Goal: Browse casually: Explore the website without a specific task or goal

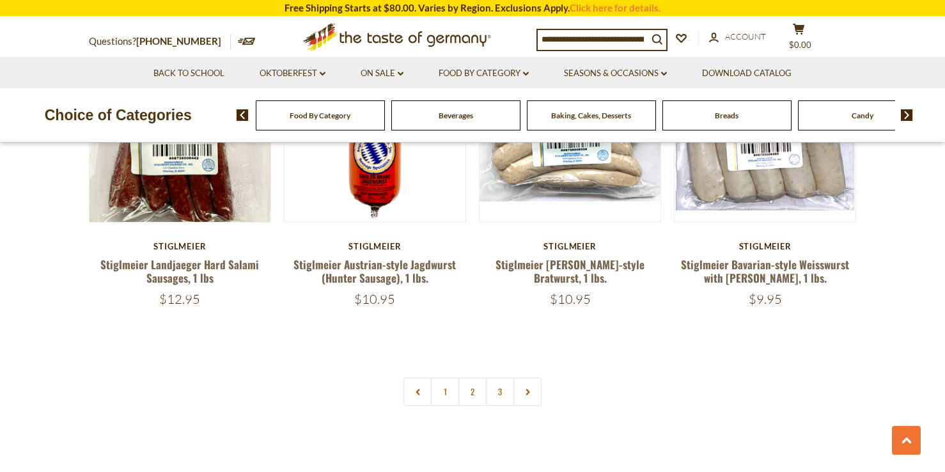
scroll to position [2977, 0]
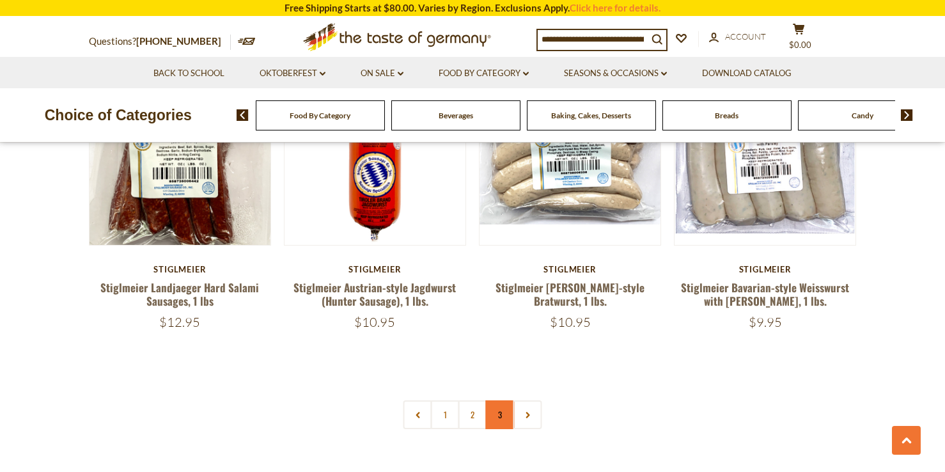
click at [503, 400] on link "3" at bounding box center [500, 414] width 29 height 29
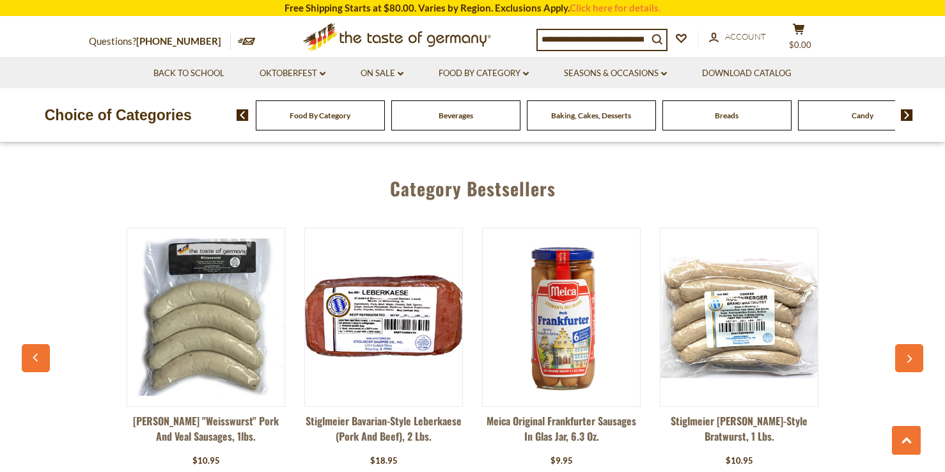
scroll to position [1149, 0]
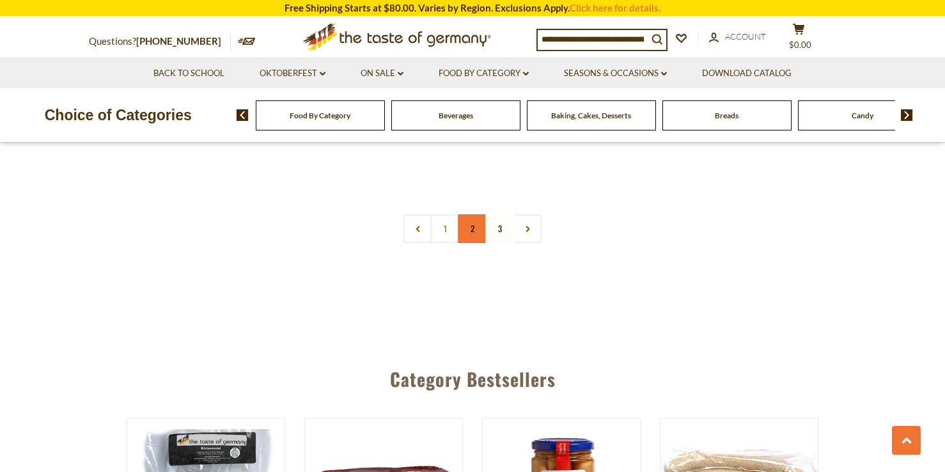
click at [465, 228] on link "2" at bounding box center [472, 228] width 29 height 29
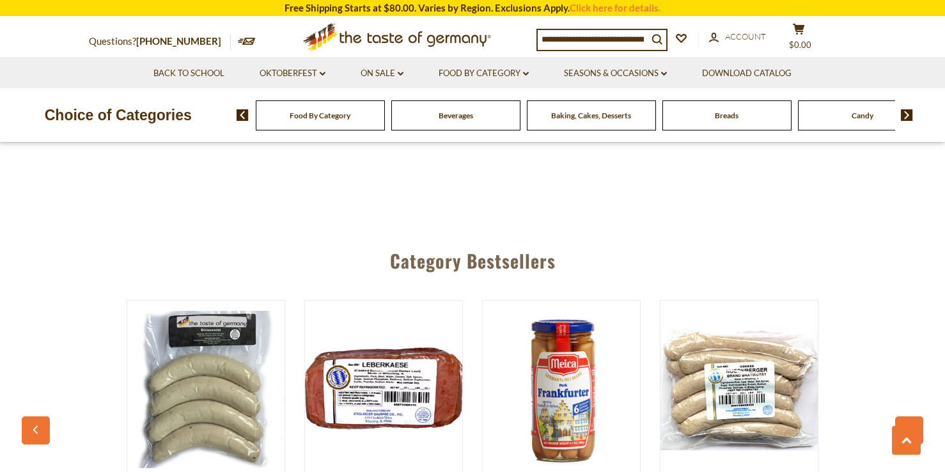
scroll to position [3127, 0]
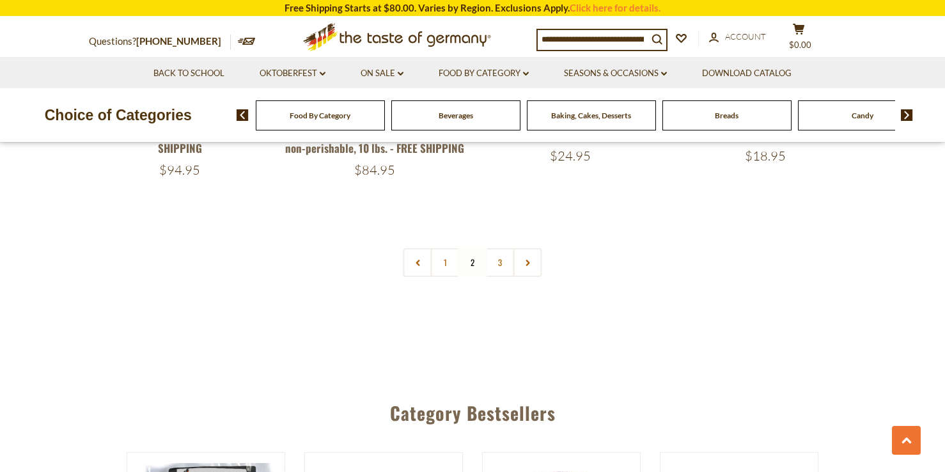
click at [449, 112] on span "Beverages" at bounding box center [456, 116] width 35 height 10
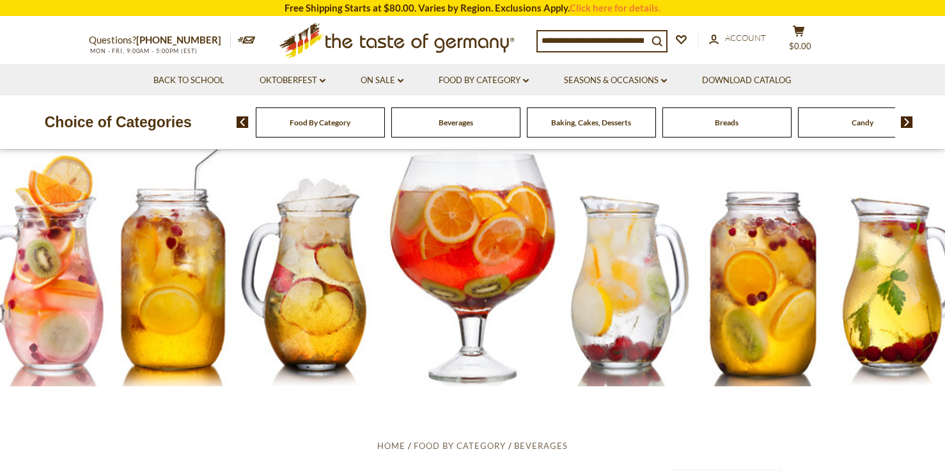
click at [852, 125] on span "Candy" at bounding box center [862, 123] width 22 height 10
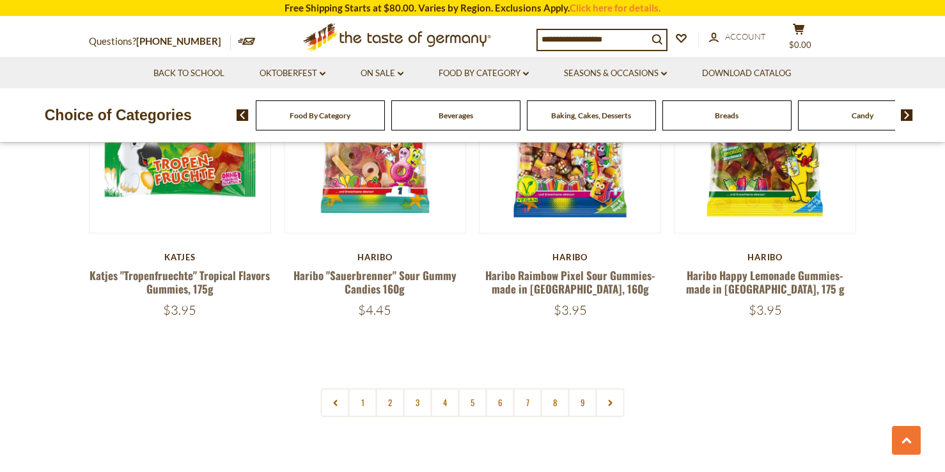
scroll to position [3034, 0]
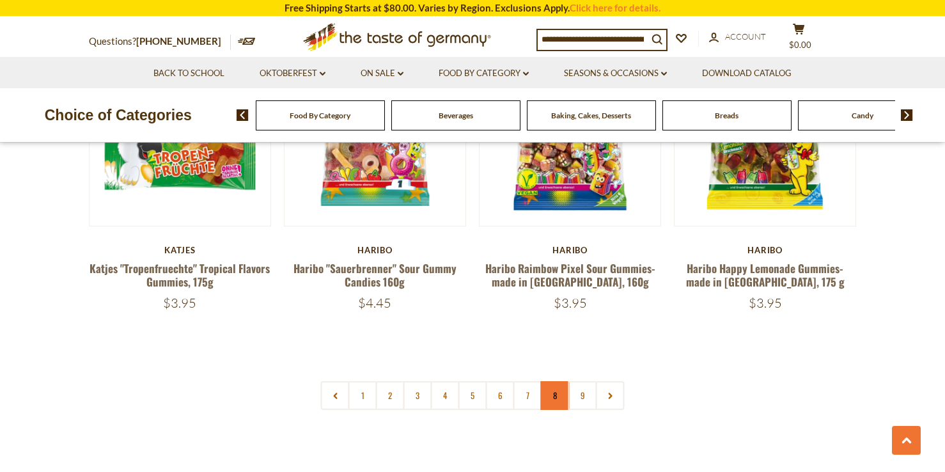
click at [554, 381] on link "8" at bounding box center [555, 395] width 29 height 29
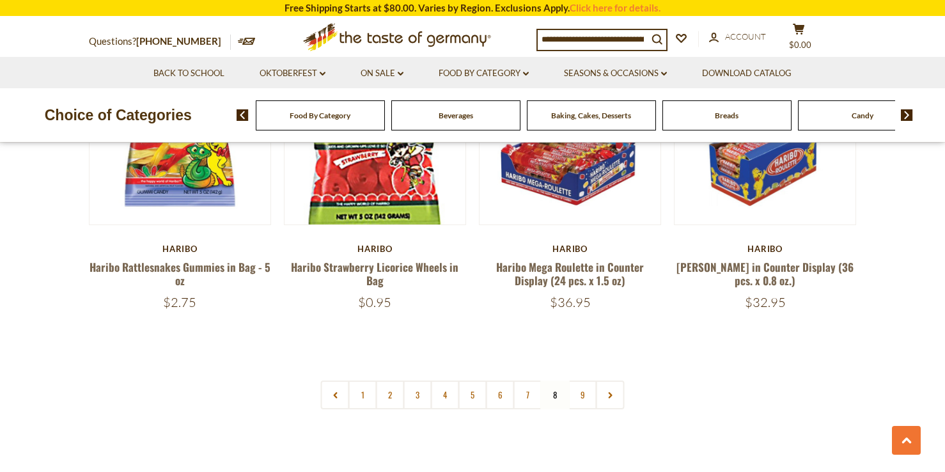
scroll to position [3003, 0]
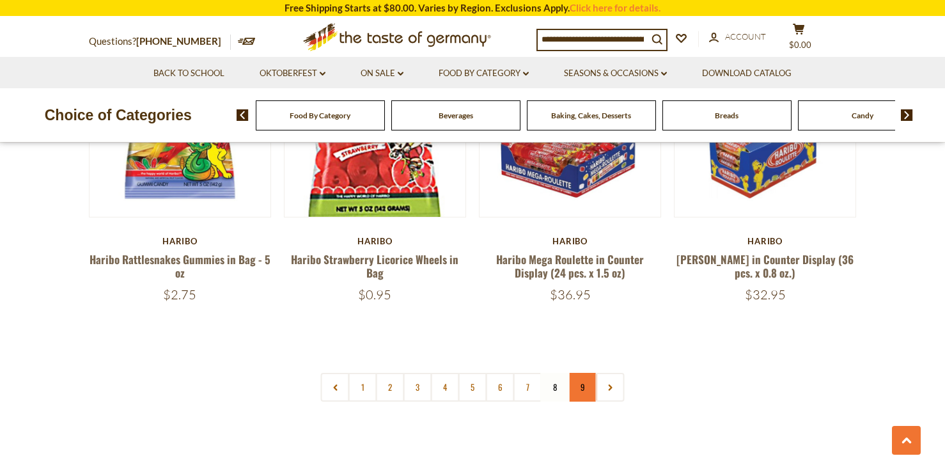
click at [583, 373] on link "9" at bounding box center [582, 387] width 29 height 29
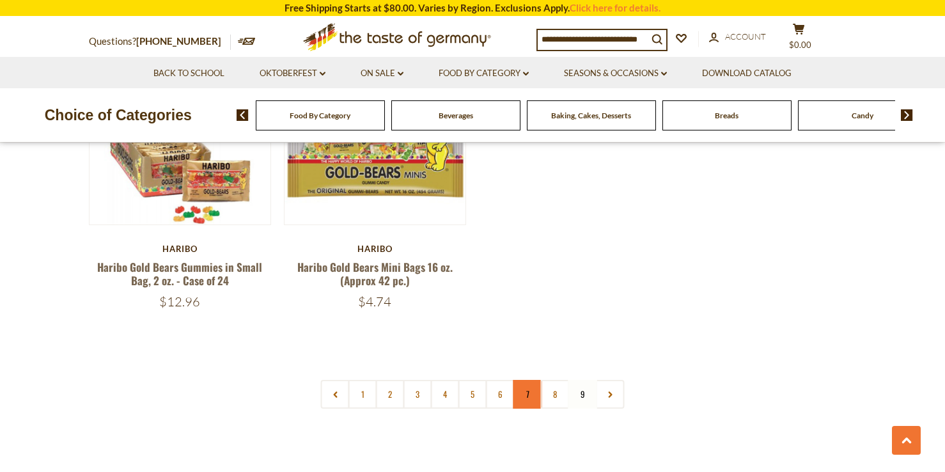
click at [526, 388] on link "7" at bounding box center [527, 394] width 29 height 29
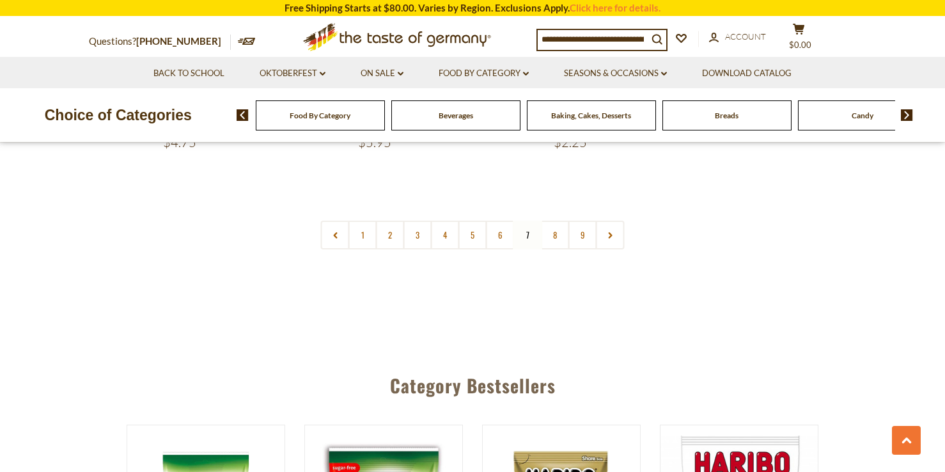
scroll to position [3150, 0]
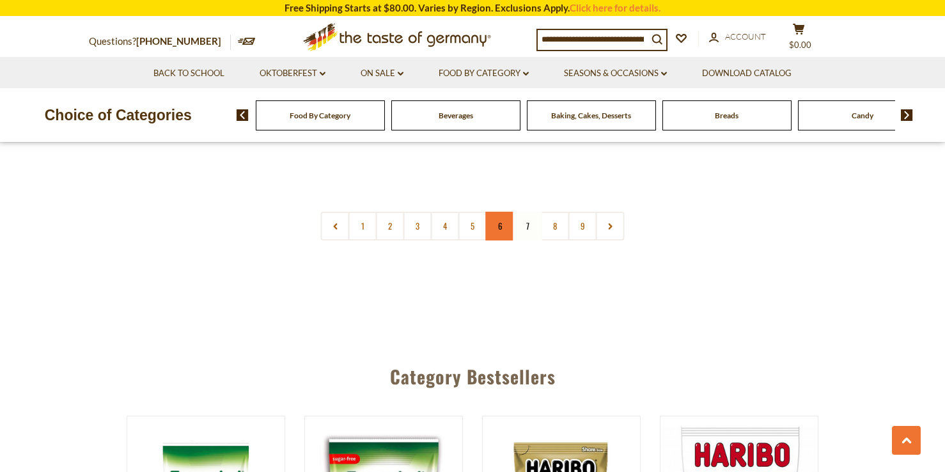
click at [497, 212] on link "6" at bounding box center [500, 226] width 29 height 29
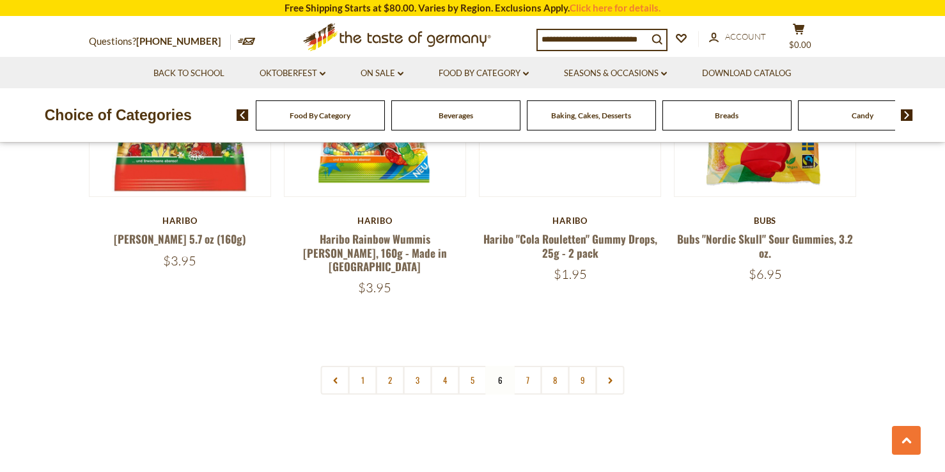
scroll to position [3040, 0]
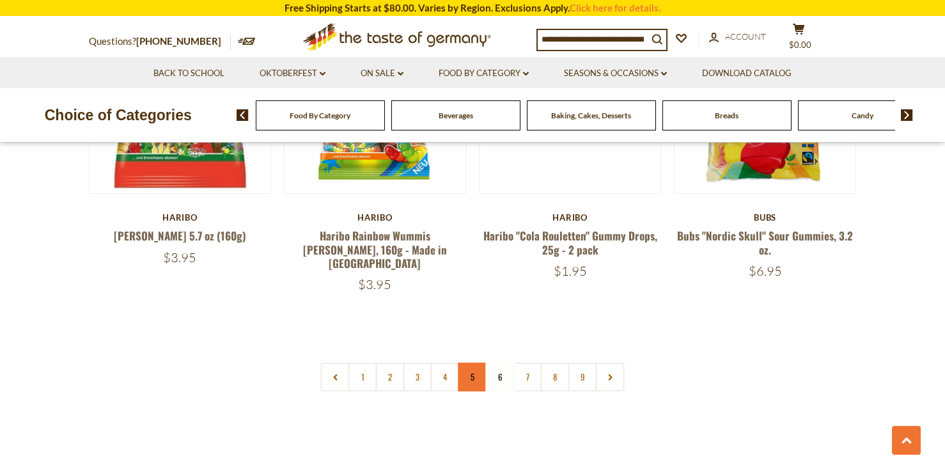
click at [471, 362] on link "5" at bounding box center [472, 376] width 29 height 29
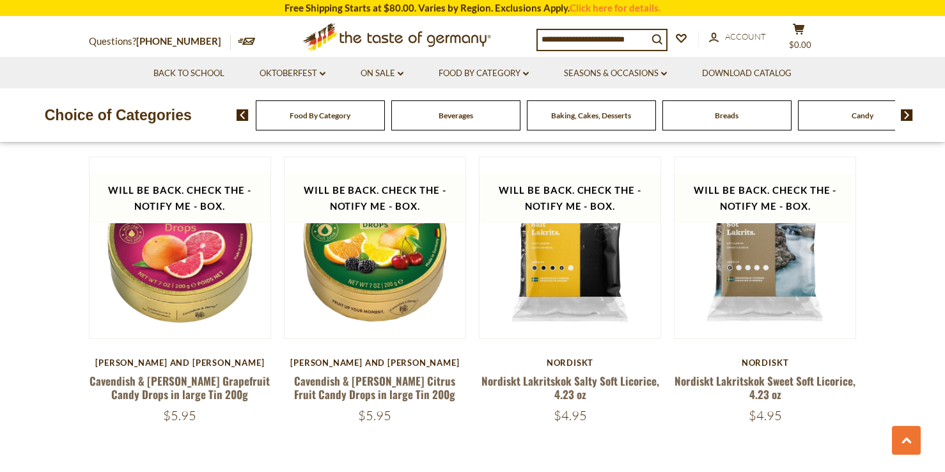
scroll to position [2873, 0]
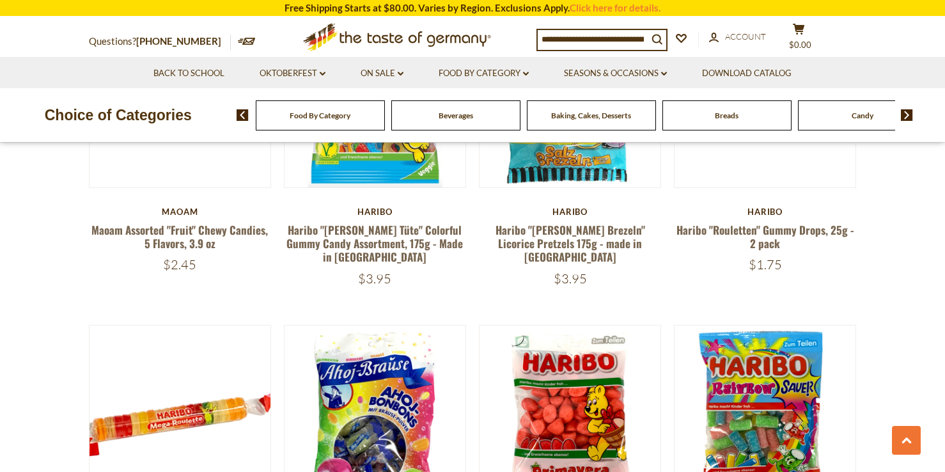
scroll to position [1124, 0]
